Goal: Entertainment & Leisure: Consume media (video, audio)

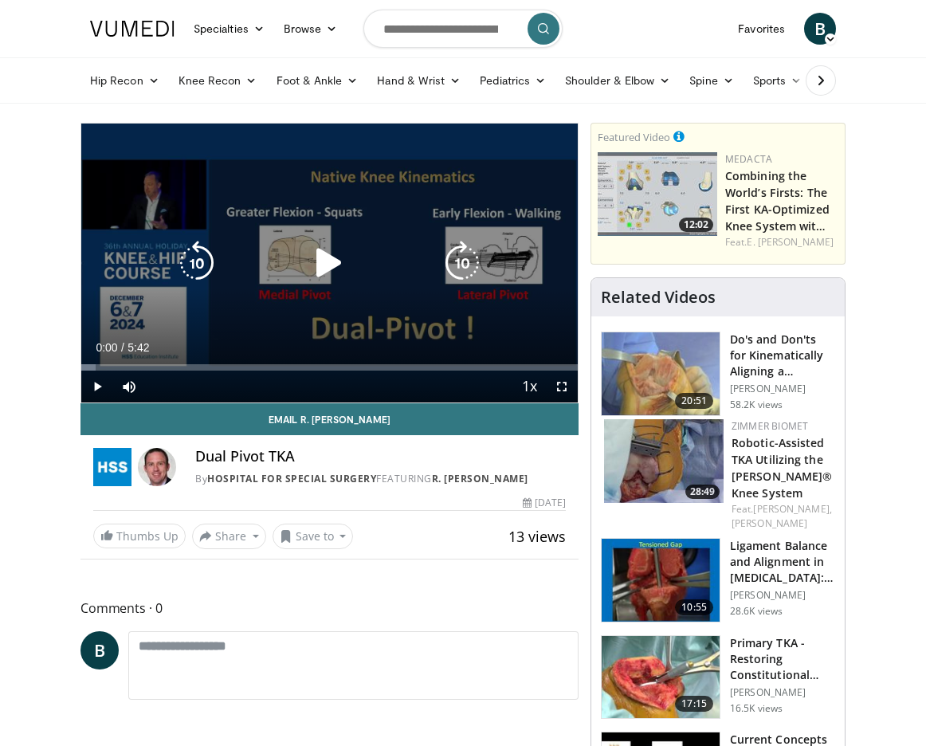
click at [331, 268] on icon "Video Player" at bounding box center [329, 263] width 45 height 45
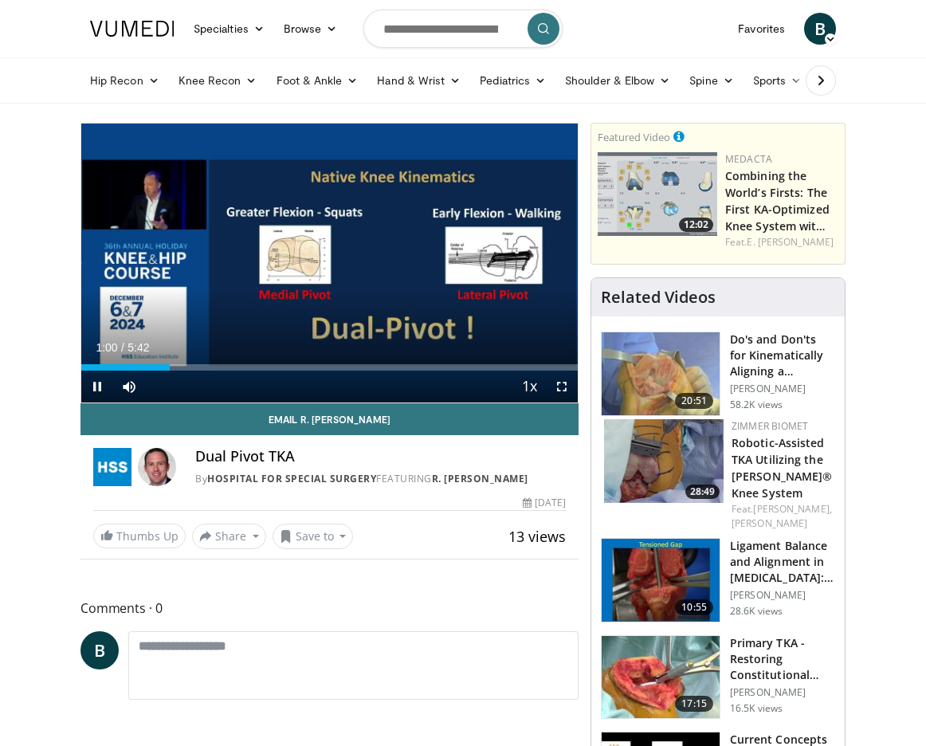
click at [567, 384] on span "Video Player" at bounding box center [562, 387] width 32 height 32
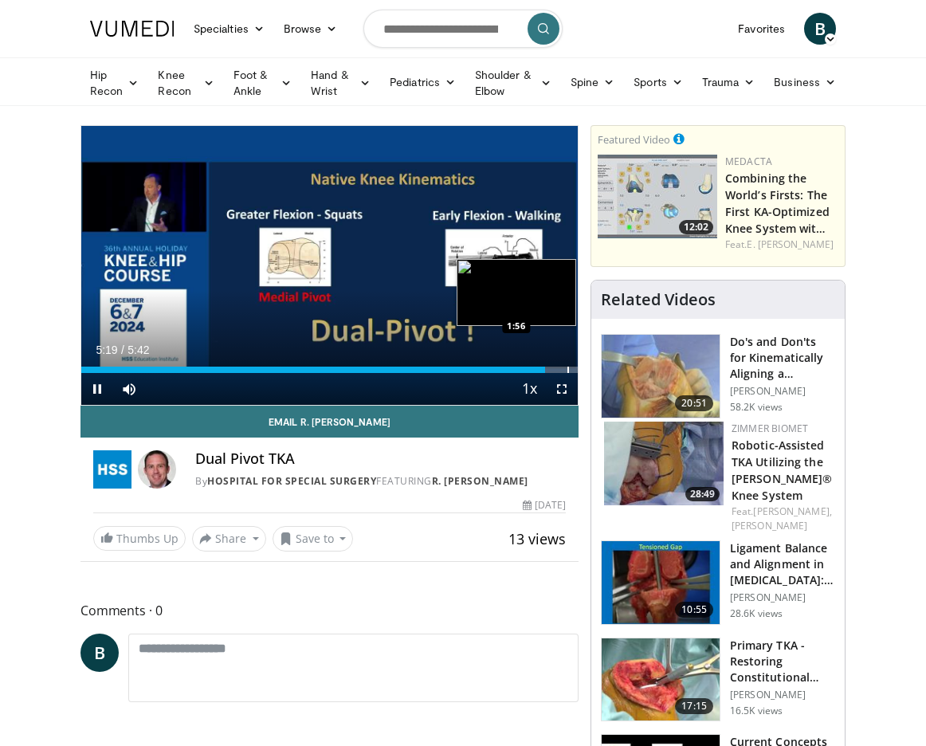
click at [283, 372] on div "5:19" at bounding box center [313, 370] width 464 height 6
click at [92, 381] on span "Video Player" at bounding box center [97, 389] width 32 height 32
click at [435, 371] on div "5:19" at bounding box center [313, 370] width 464 height 6
click at [425, 371] on div "5:19" at bounding box center [313, 370] width 464 height 6
click at [419, 371] on div "5:19" at bounding box center [313, 370] width 464 height 6
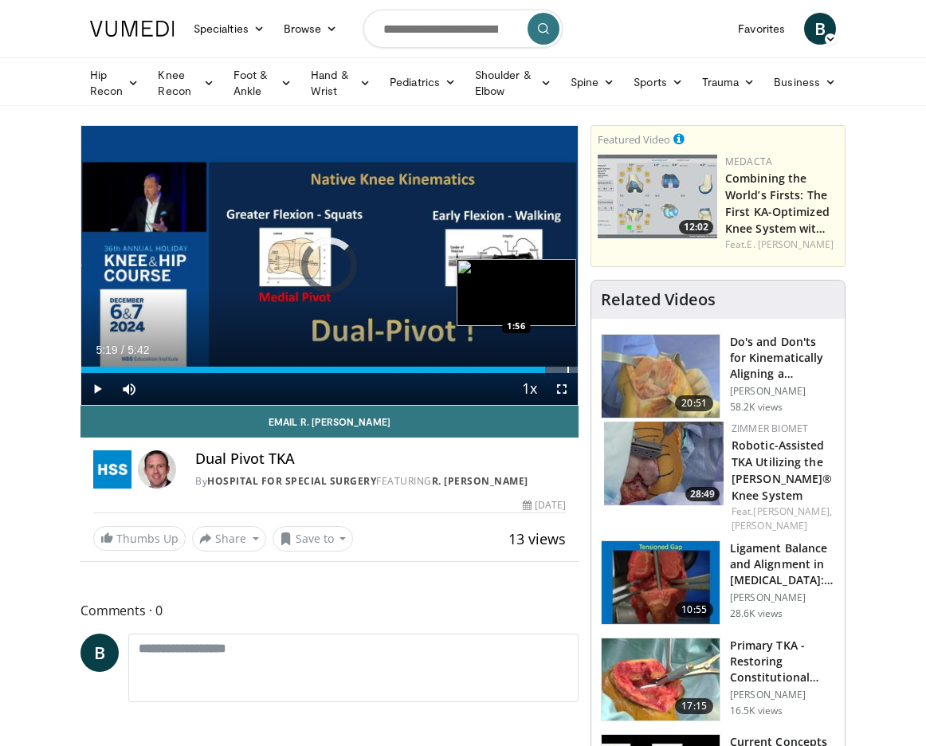
drag, startPoint x: 409, startPoint y: 371, endPoint x: 355, endPoint y: 372, distance: 54.2
click at [355, 372] on div "5:19" at bounding box center [313, 370] width 464 height 6
drag, startPoint x: 352, startPoint y: 363, endPoint x: 247, endPoint y: 368, distance: 105.4
click at [247, 368] on div "Loaded : 2.87% 5:19 1:56" at bounding box center [329, 365] width 497 height 15
